Goal: Navigation & Orientation: Find specific page/section

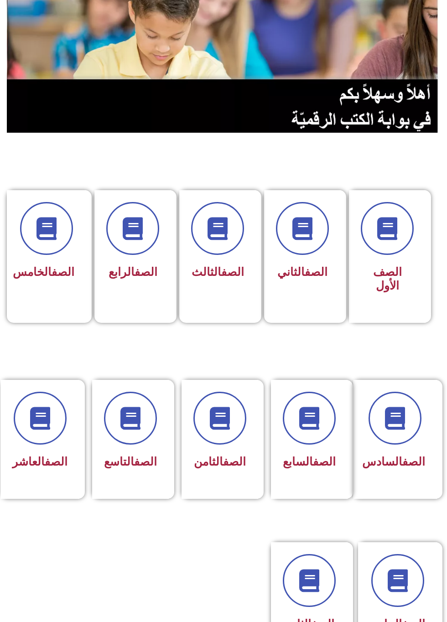
click at [143, 442] on div at bounding box center [130, 418] width 53 height 53
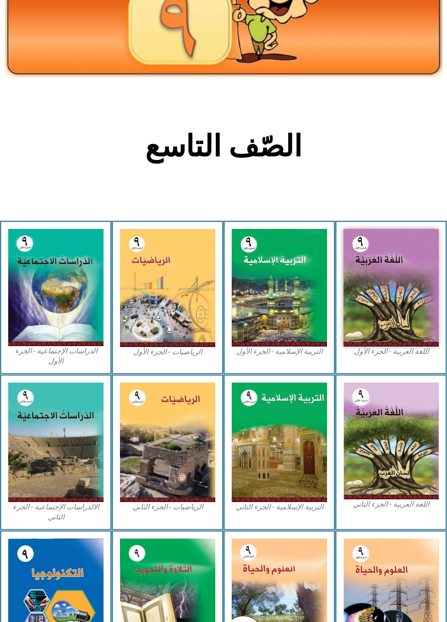
scroll to position [71, 0]
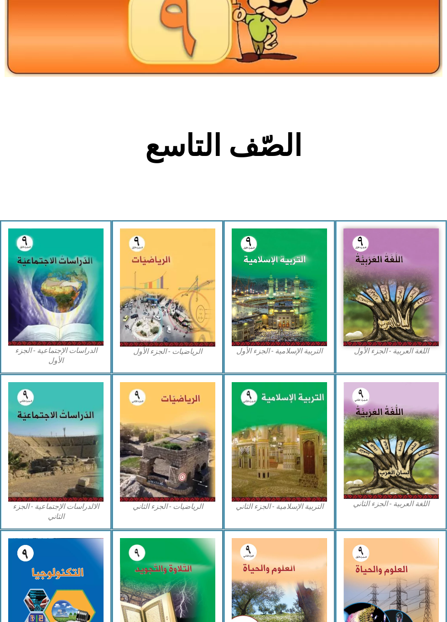
click at [369, 281] on img at bounding box center [390, 288] width 95 height 118
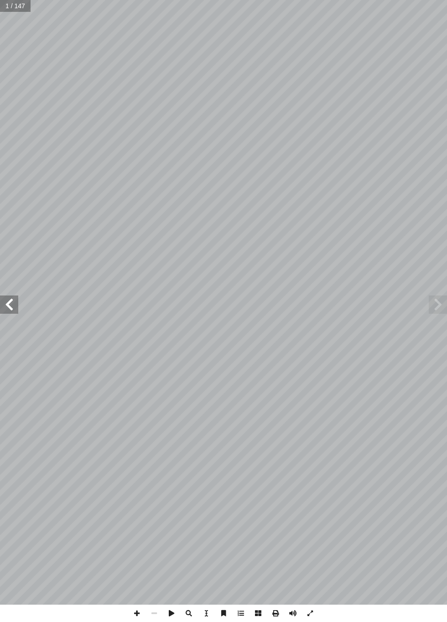
click at [6, 298] on span at bounding box center [9, 305] width 18 height 18
click at [9, 307] on span at bounding box center [9, 305] width 18 height 18
click at [16, 305] on span at bounding box center [9, 305] width 18 height 18
click at [17, 311] on span at bounding box center [9, 305] width 18 height 18
click at [18, 309] on span at bounding box center [9, 305] width 18 height 18
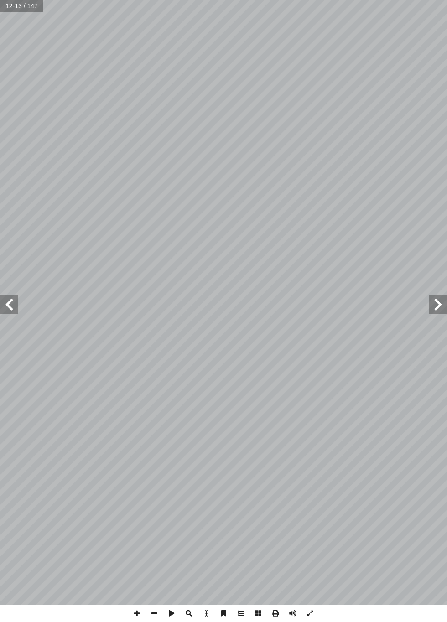
click at [10, 307] on span at bounding box center [9, 305] width 18 height 18
click at [1, 306] on span at bounding box center [9, 305] width 18 height 18
click at [4, 298] on span at bounding box center [9, 305] width 18 height 18
click at [5, 307] on span at bounding box center [9, 305] width 18 height 18
click at [7, 312] on span at bounding box center [9, 305] width 18 height 18
